Goal: Task Accomplishment & Management: Use online tool/utility

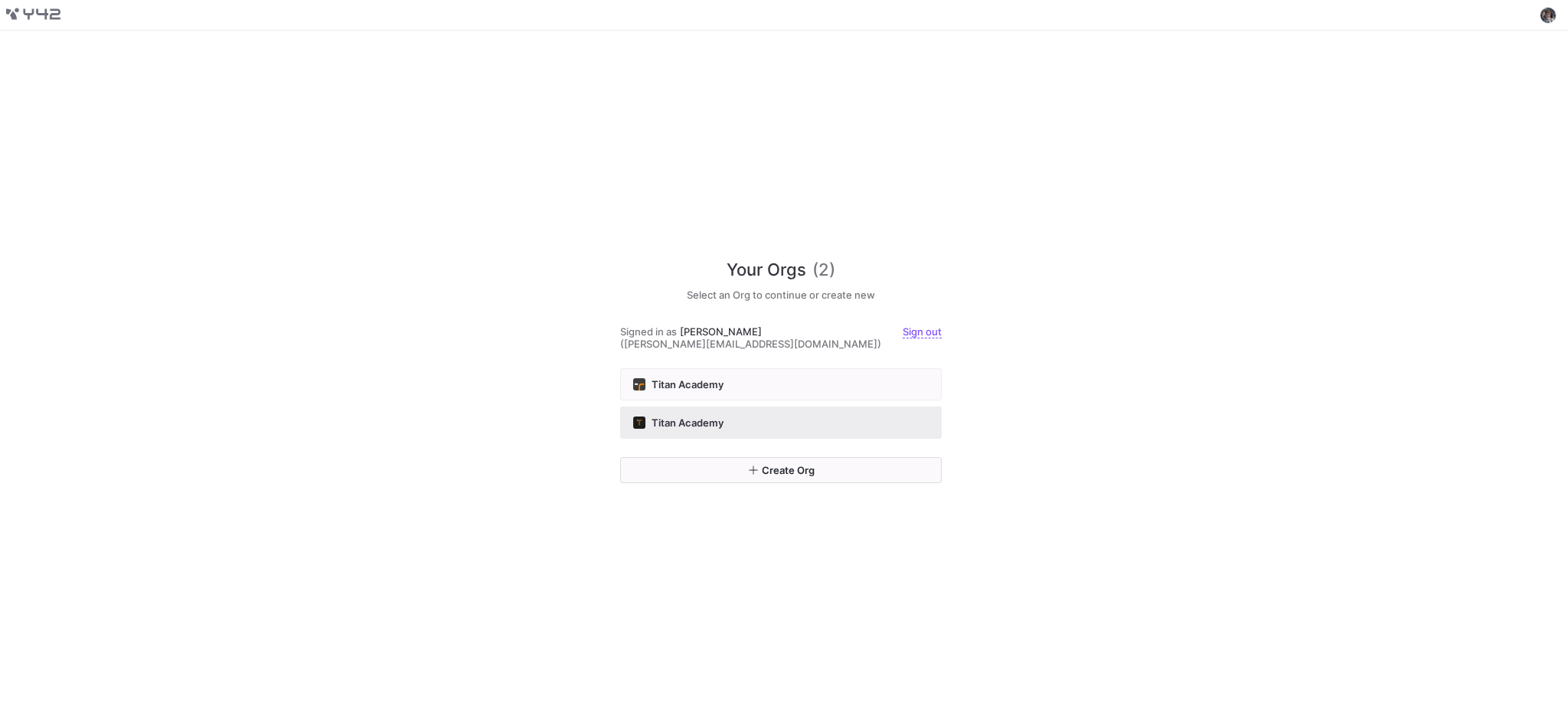
click at [733, 416] on div "Titan Academy" at bounding box center [781, 422] width 296 height 12
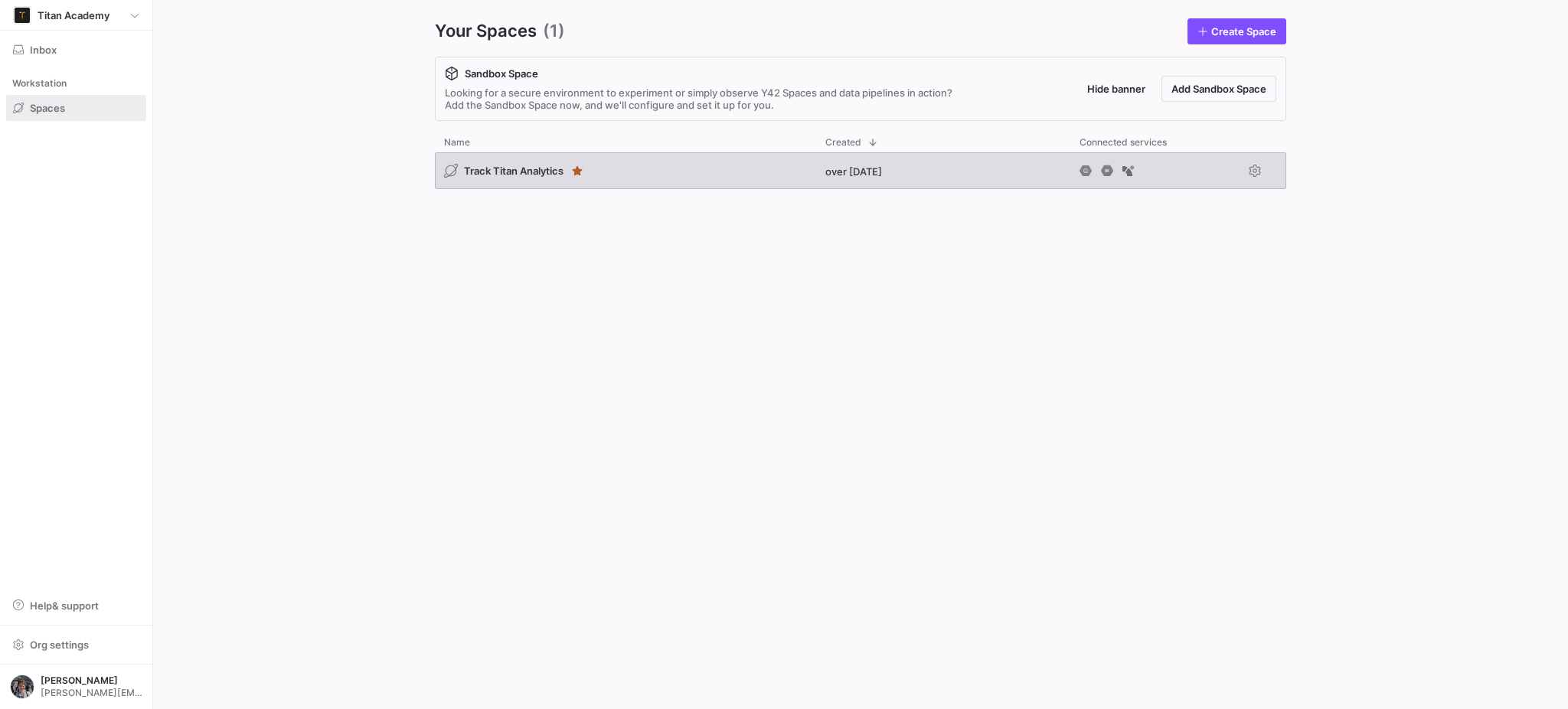
click at [726, 170] on div "Track Titan Analytics" at bounding box center [625, 170] width 381 height 37
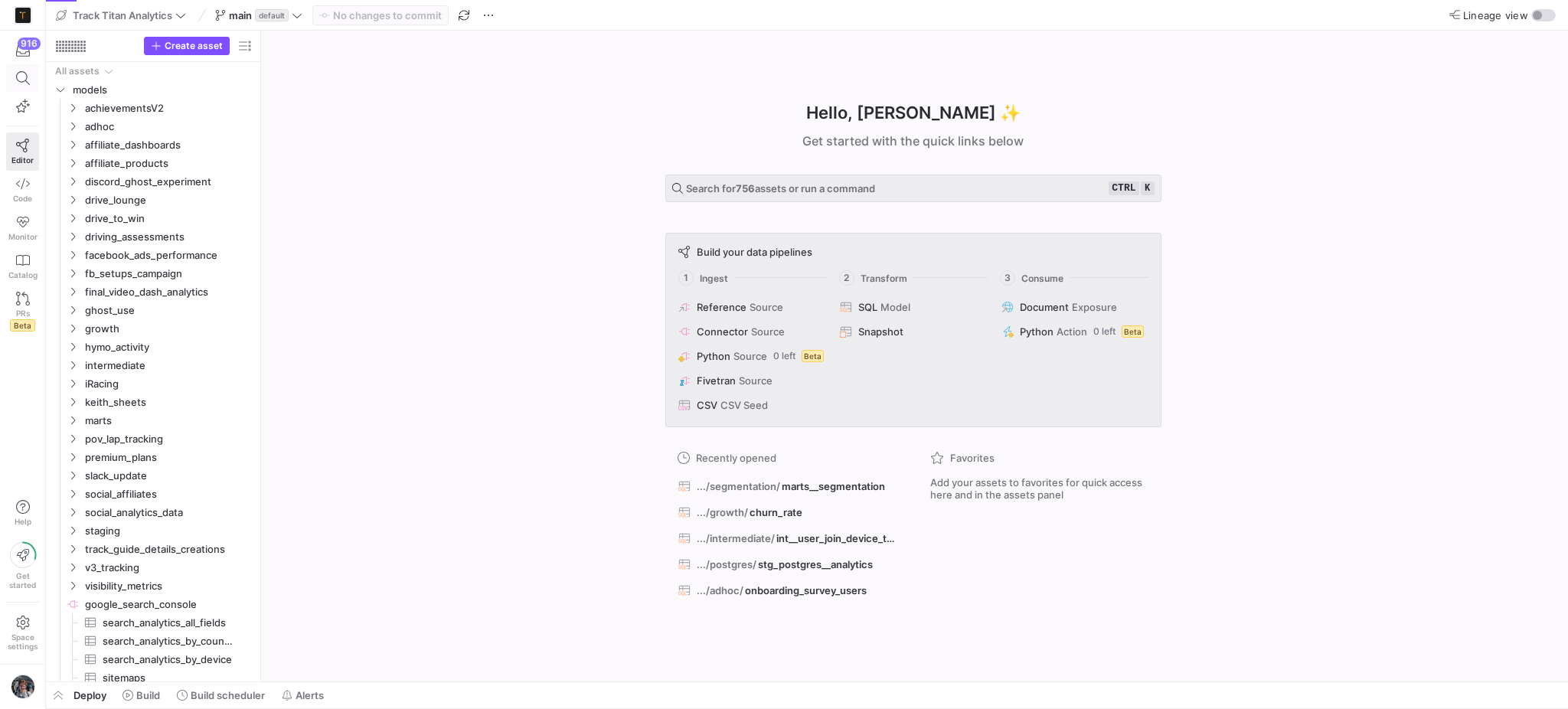
click at [7, 86] on span at bounding box center [23, 78] width 32 height 26
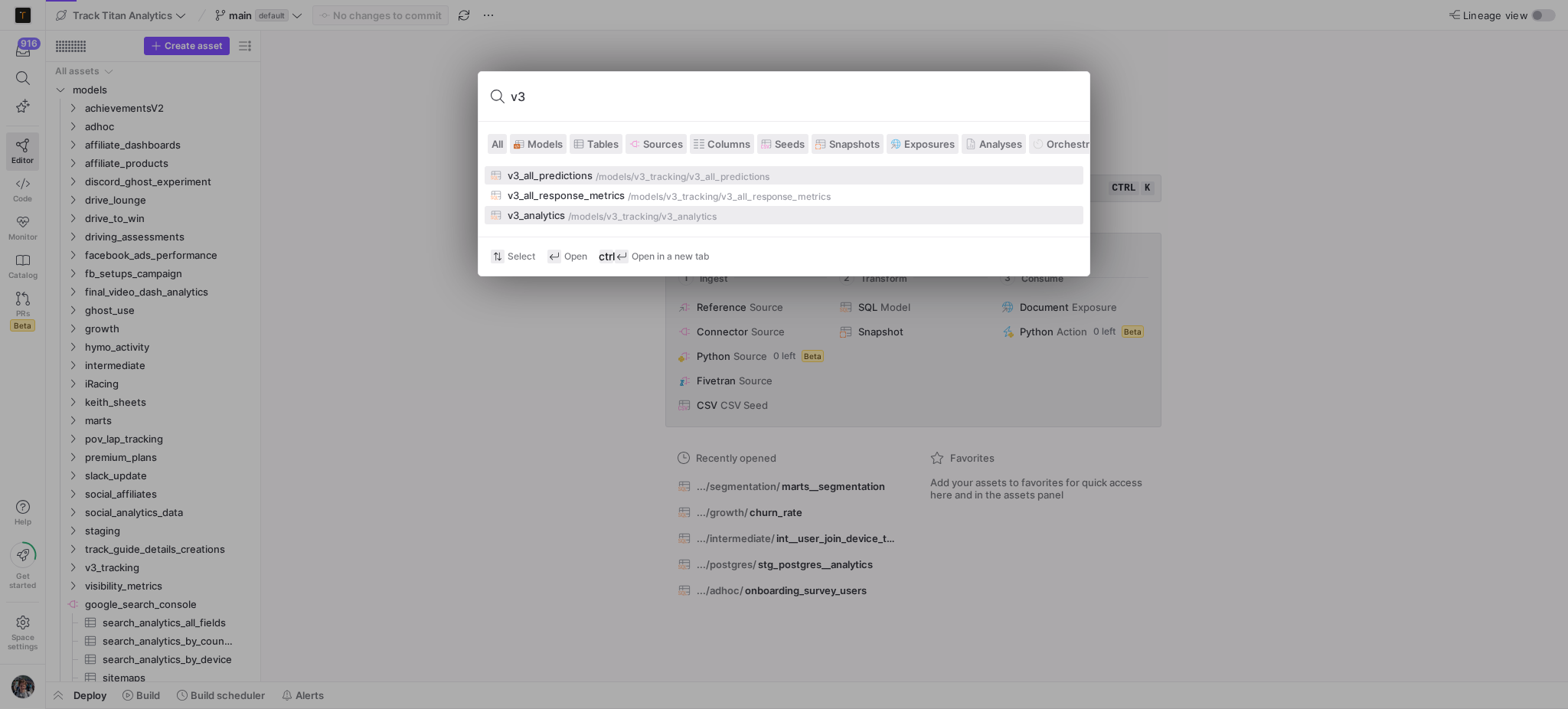
type input "v3"
click at [574, 215] on div "/models/" at bounding box center [587, 217] width 39 height 11
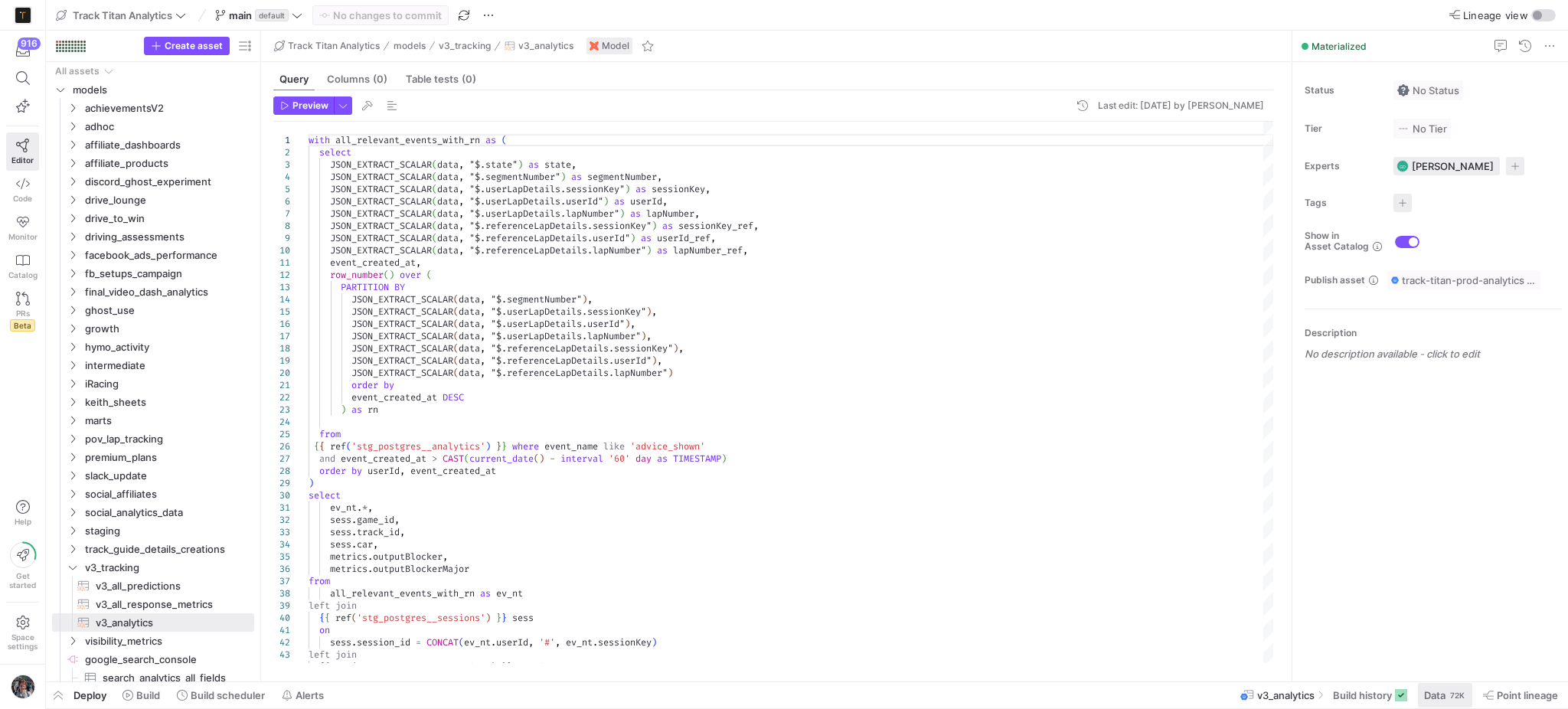
click at [1429, 697] on span "Data" at bounding box center [1434, 695] width 22 height 12
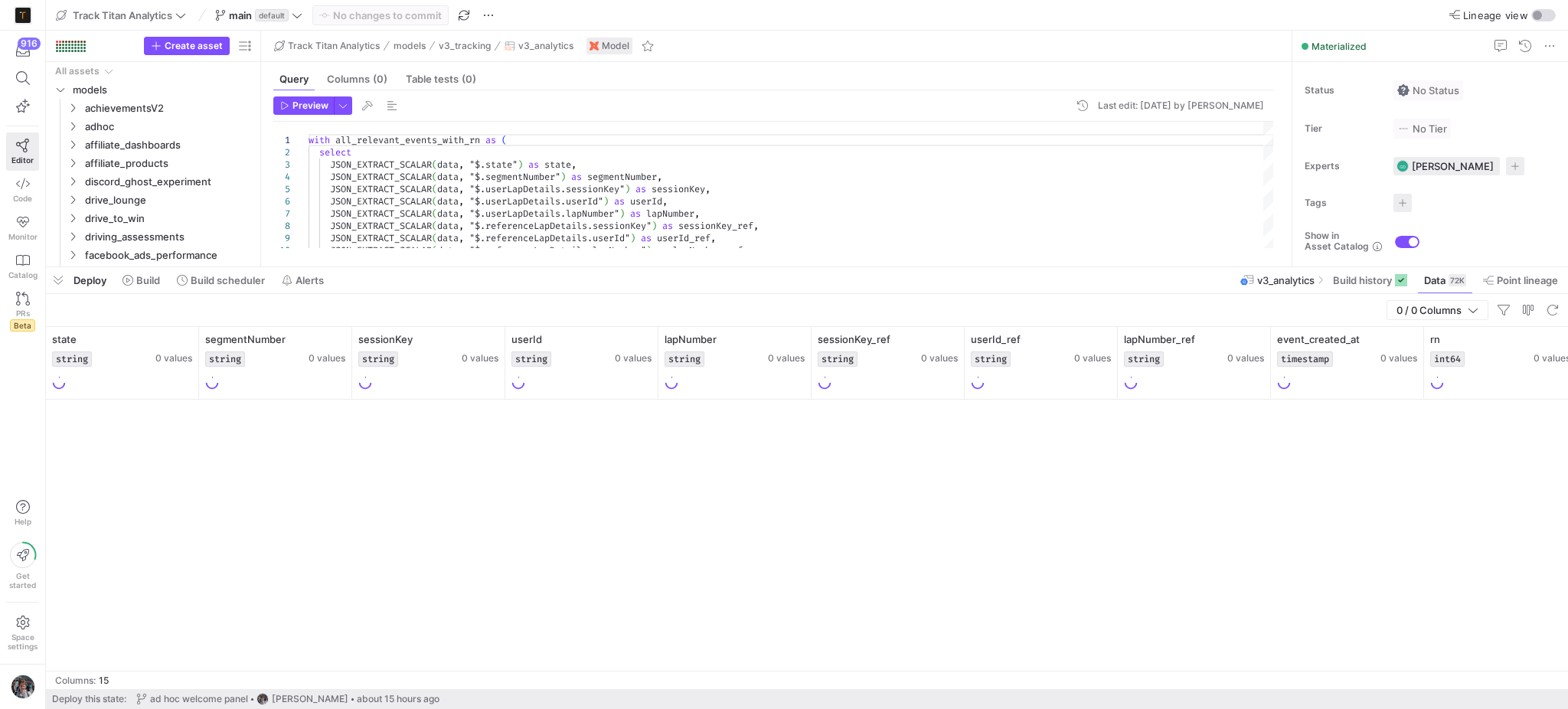
drag, startPoint x: 1023, startPoint y: 428, endPoint x: 1046, endPoint y: 266, distance: 163.6
click at [1046, 266] on div at bounding box center [806, 267] width 1522 height 6
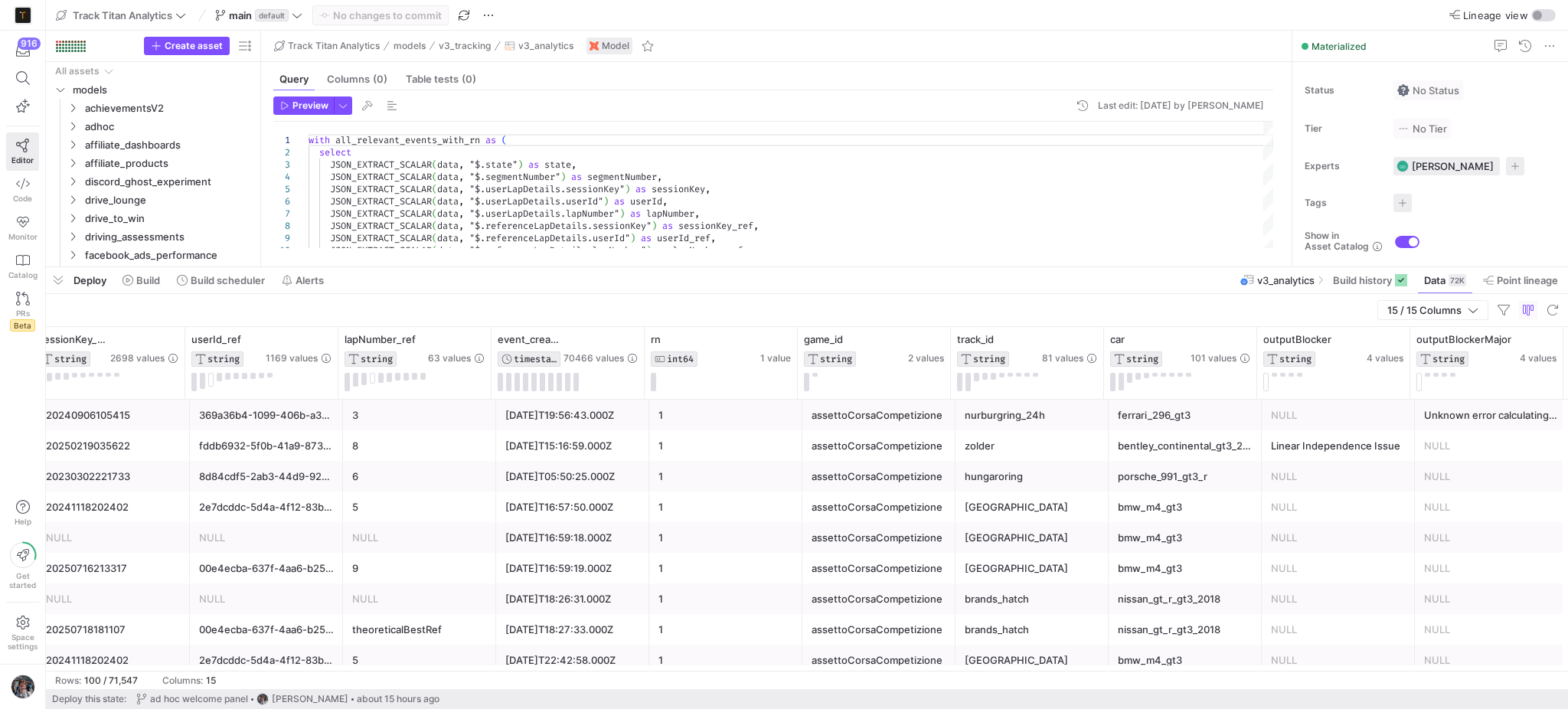
click at [1004, 476] on div "hungaroring" at bounding box center [1032, 477] width 135 height 30
